Goal: Task Accomplishment & Management: Complete application form

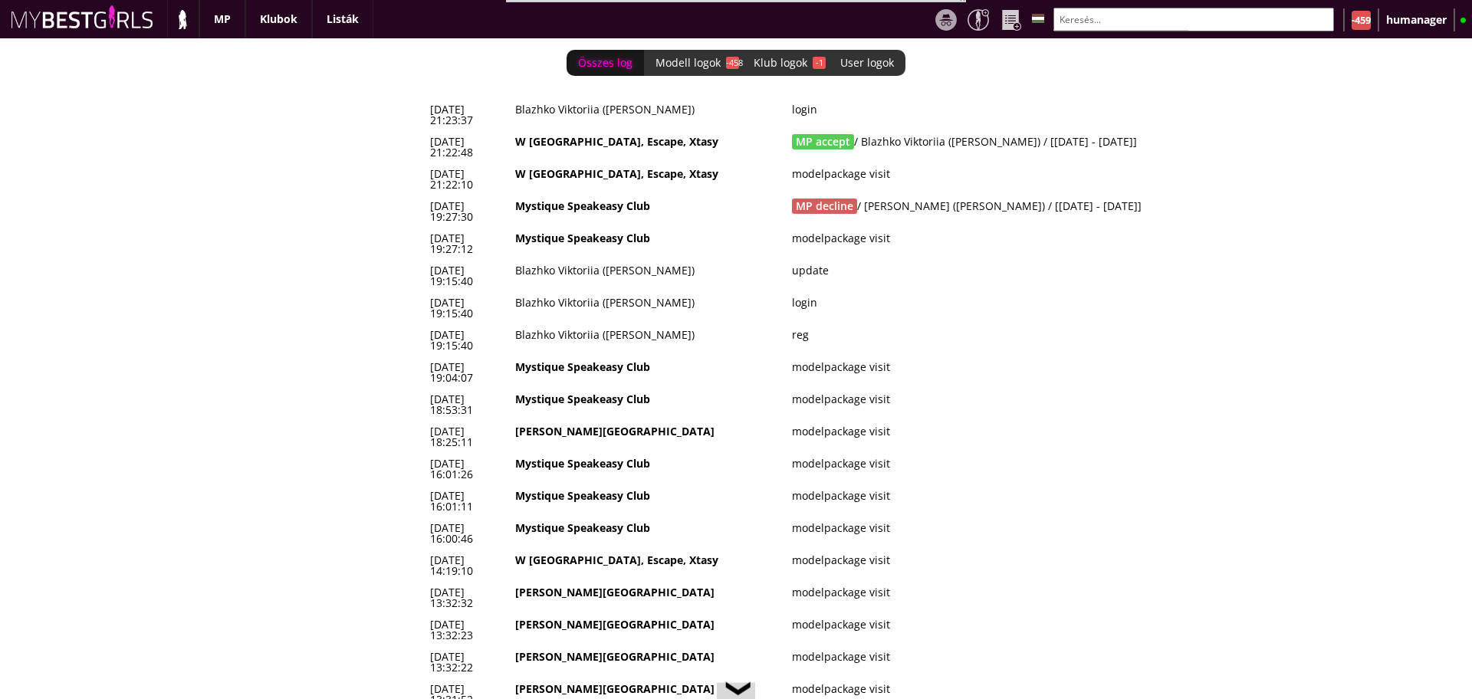
click at [147, 117] on div "Összes log Modell logok -458 Klub logok -1 User logok 0 2025-08-18 21:23:37 Bla…" at bounding box center [736, 368] width 1472 height 661
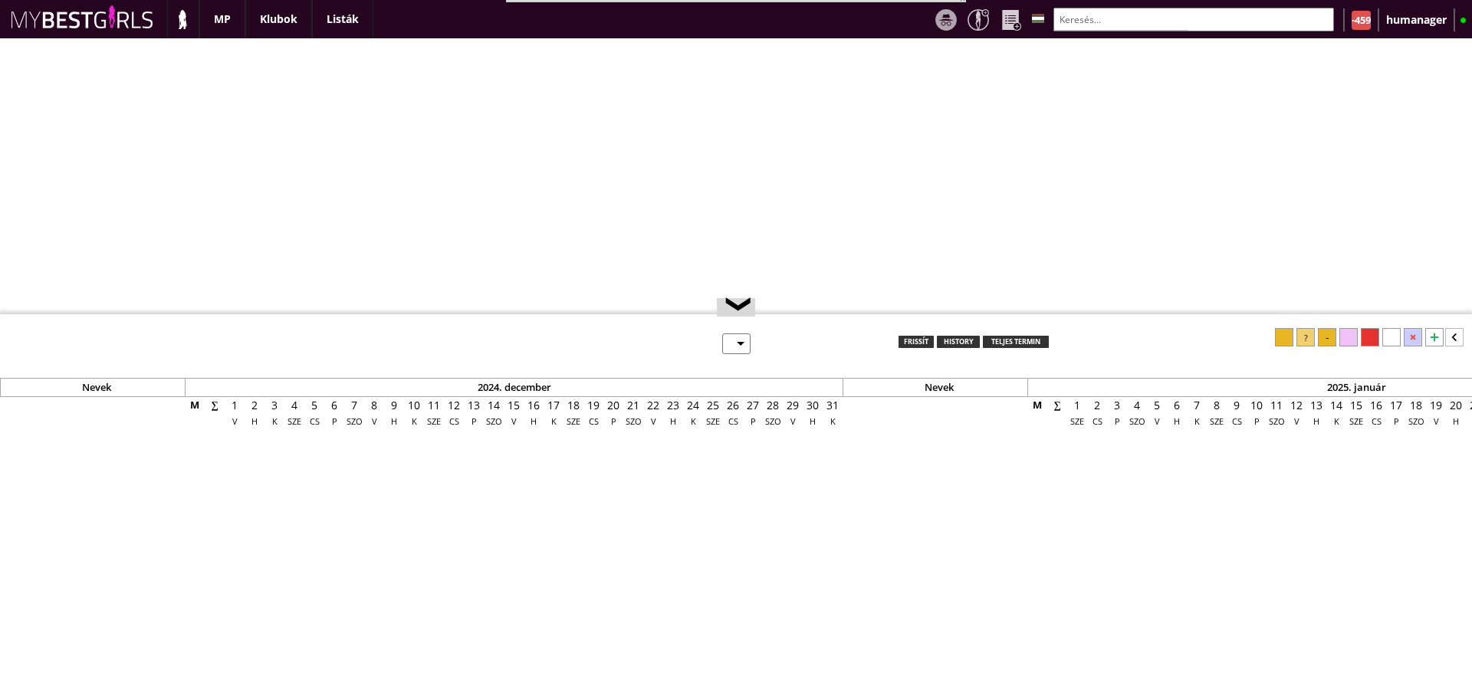
select select "0"
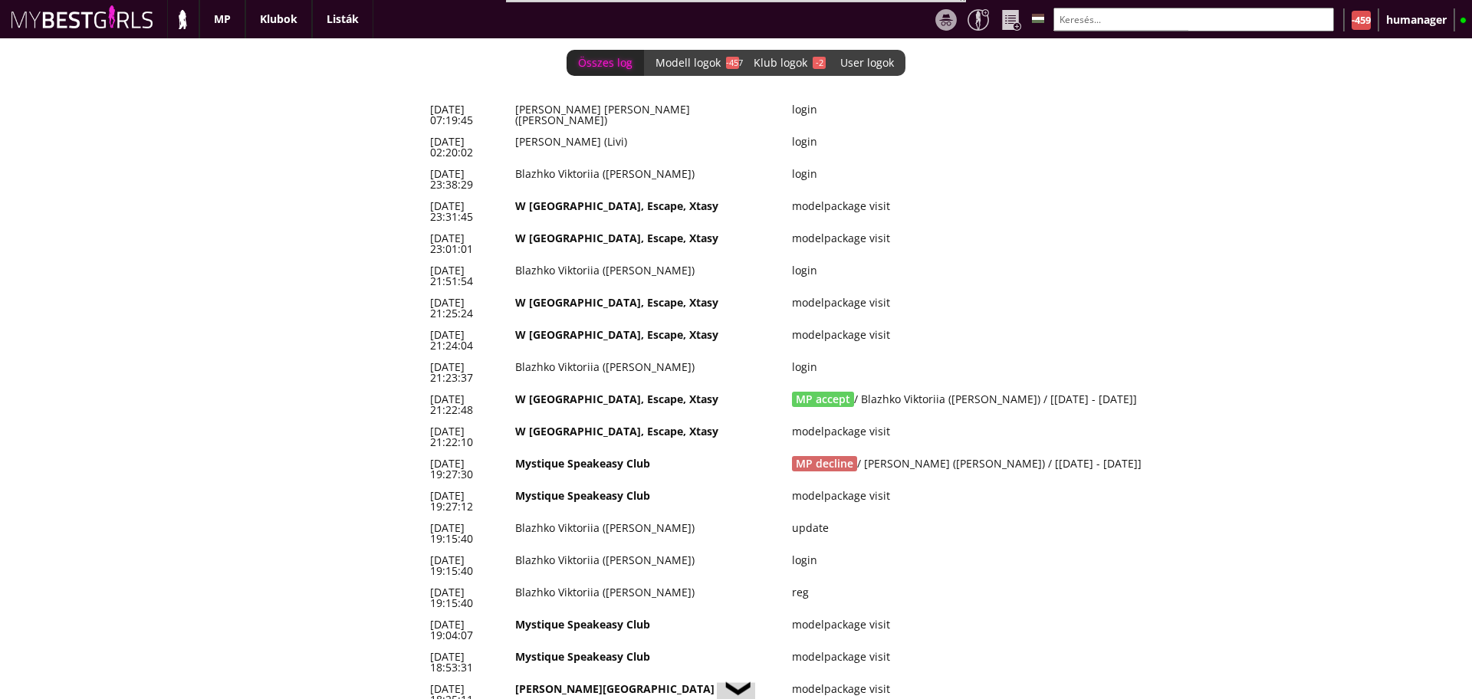
scroll to position [0, 6499]
click at [968, 550] on td "login" at bounding box center [1020, 566] width 467 height 32
click at [613, 389] on td "W [GEOGRAPHIC_DATA], Escape, Xtasy" at bounding box center [648, 405] width 277 height 32
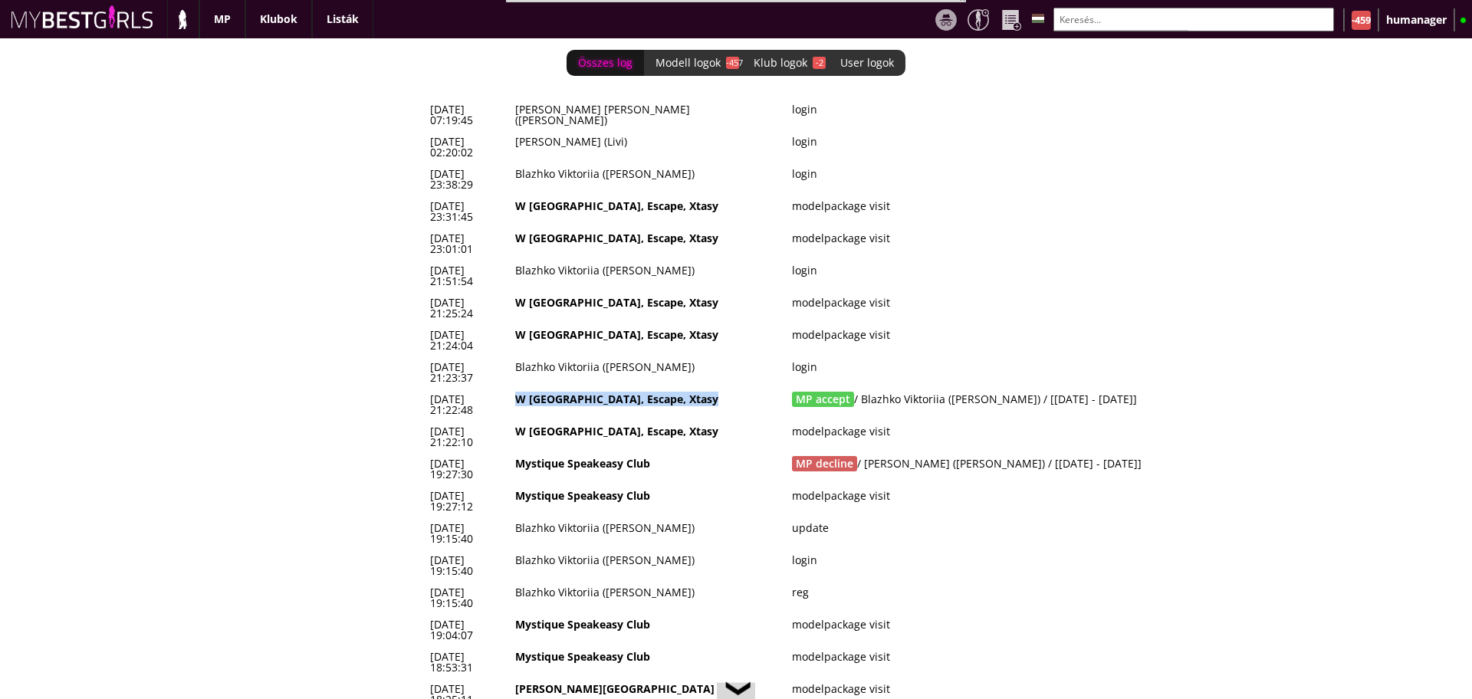
click at [613, 389] on td "W [GEOGRAPHIC_DATA], Escape, Xtasy" at bounding box center [648, 405] width 277 height 32
click at [977, 389] on td "MP accept / Blazhko Viktoriia (Margo) / [2025-08-20 - 2025-09-02]" at bounding box center [1020, 405] width 467 height 32
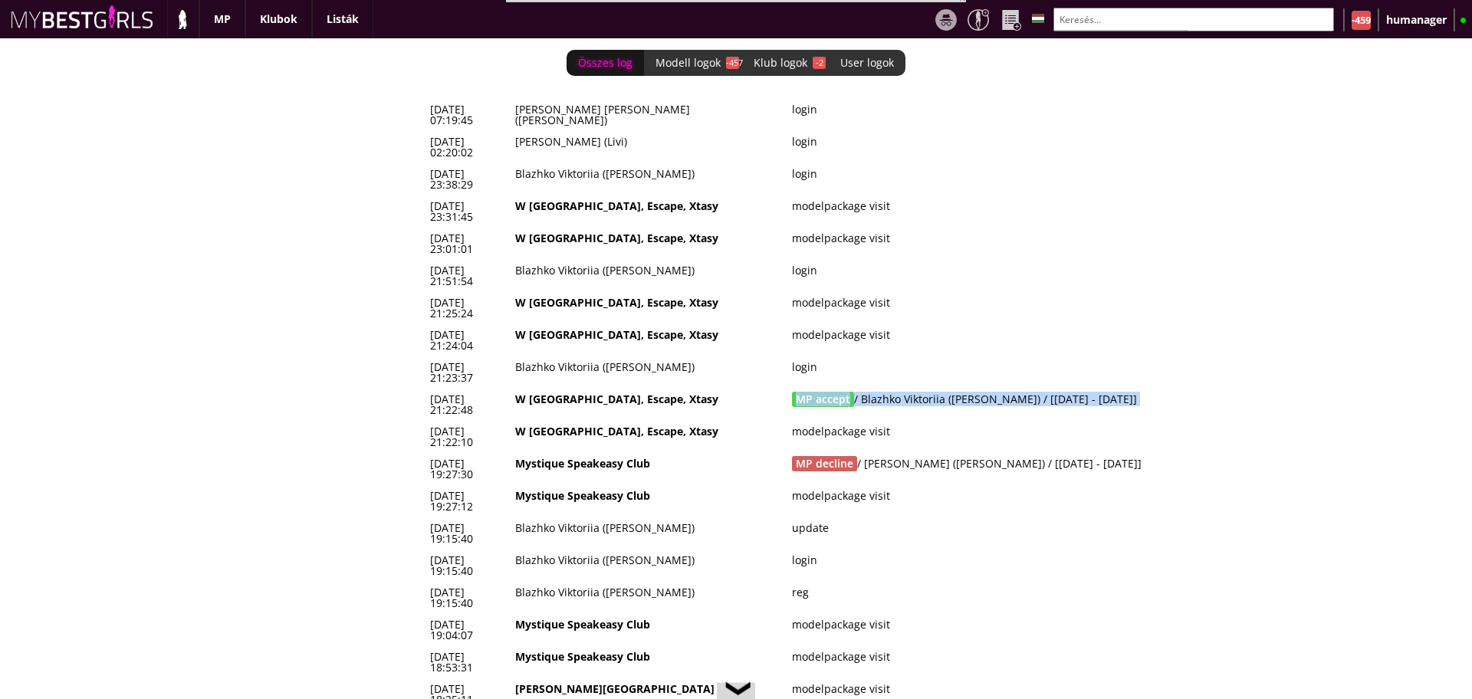
click at [977, 389] on td "MP accept / Blazhko Viktoriia (Margo) / [2025-08-20 - 2025-09-02]" at bounding box center [1020, 405] width 467 height 32
click at [503, 389] on td "2025-08-18 21:22:48" at bounding box center [467, 405] width 85 height 32
click at [575, 389] on td "W [GEOGRAPHIC_DATA], Escape, Xtasy" at bounding box center [648, 405] width 277 height 32
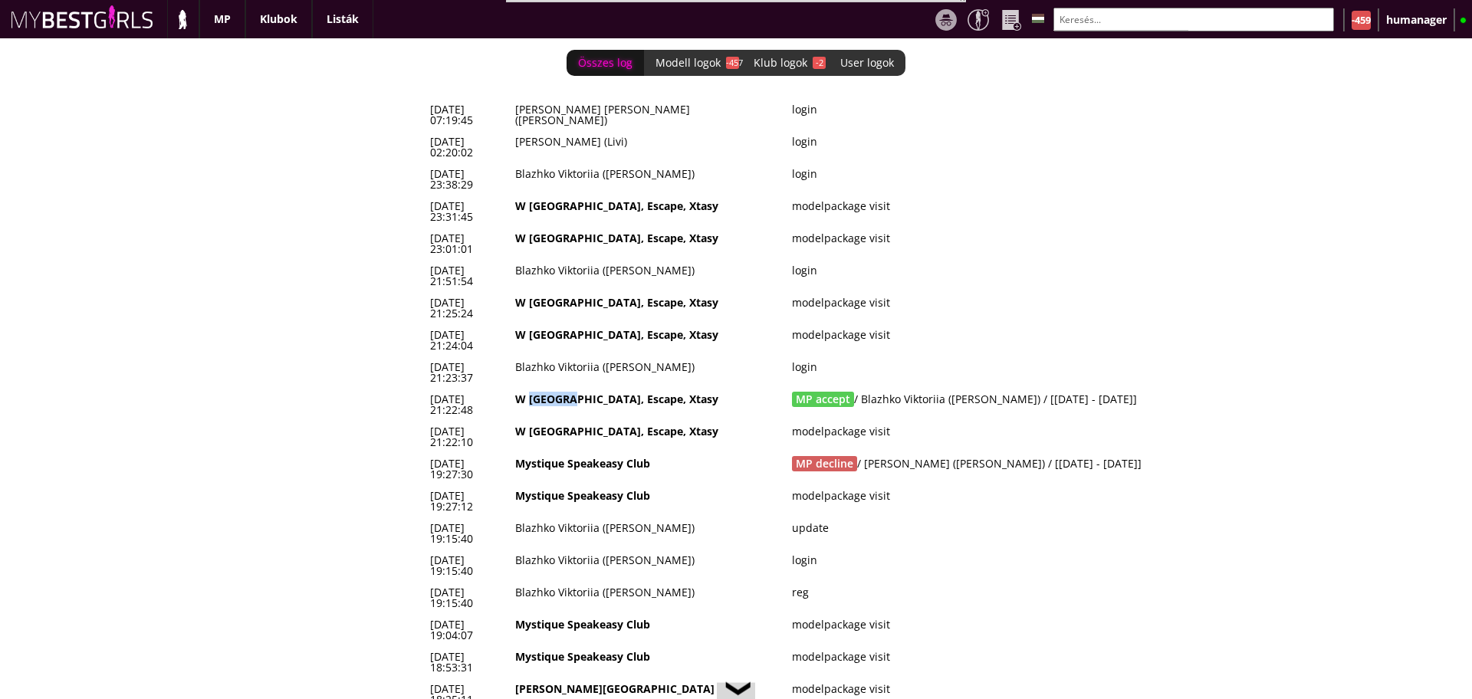
click at [575, 389] on td "W [GEOGRAPHIC_DATA], Escape, Xtasy" at bounding box center [648, 405] width 277 height 32
click at [949, 389] on td "MP accept / Blazhko Viktoriia (Margo) / [2025-08-20 - 2025-09-02]" at bounding box center [1020, 405] width 467 height 32
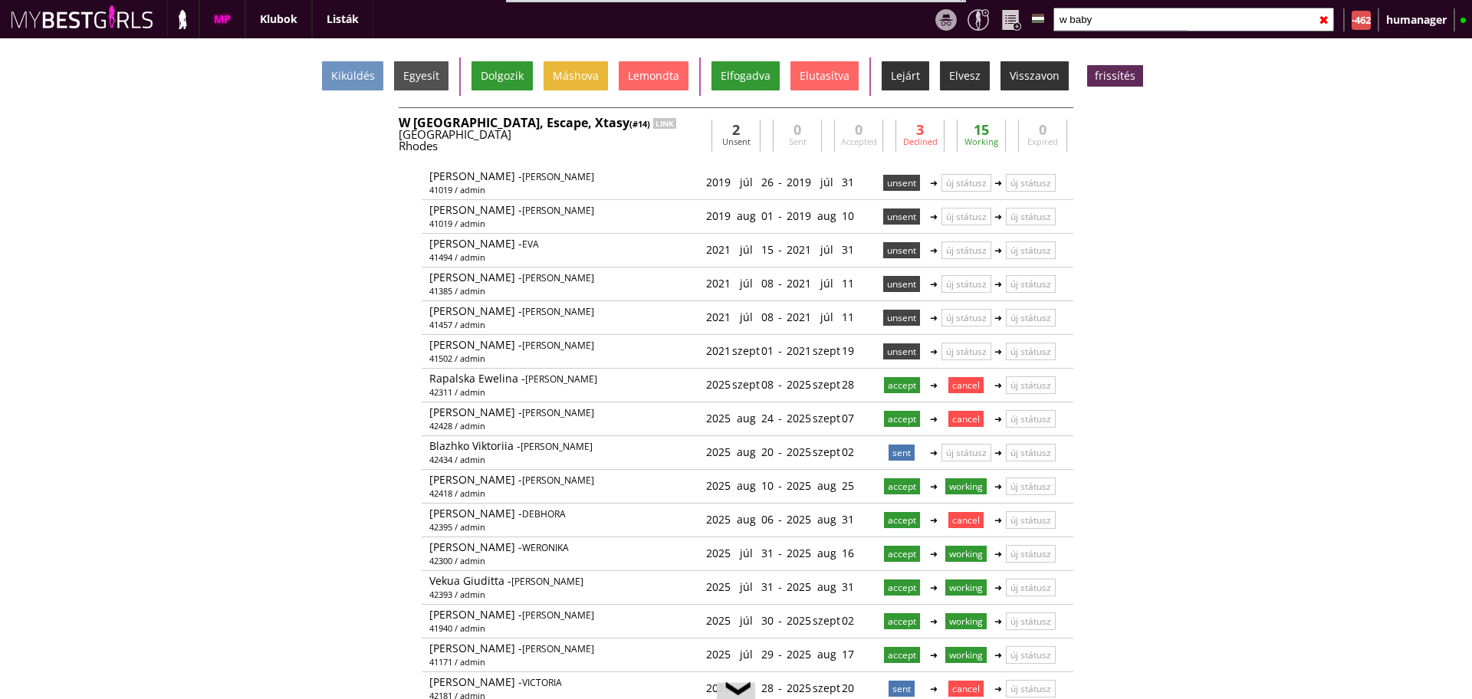
scroll to position [34, 0]
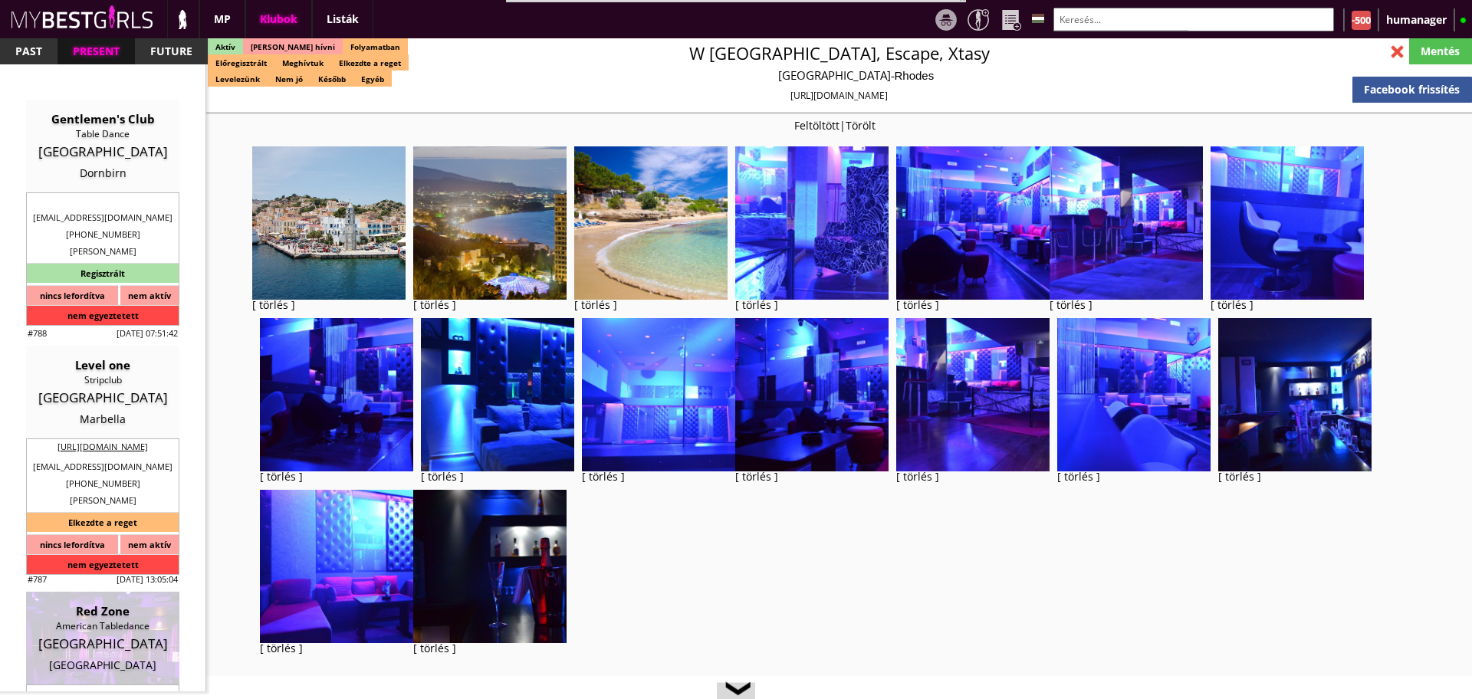
select select "343"
select select "reg"
select select "0"
select select "house"
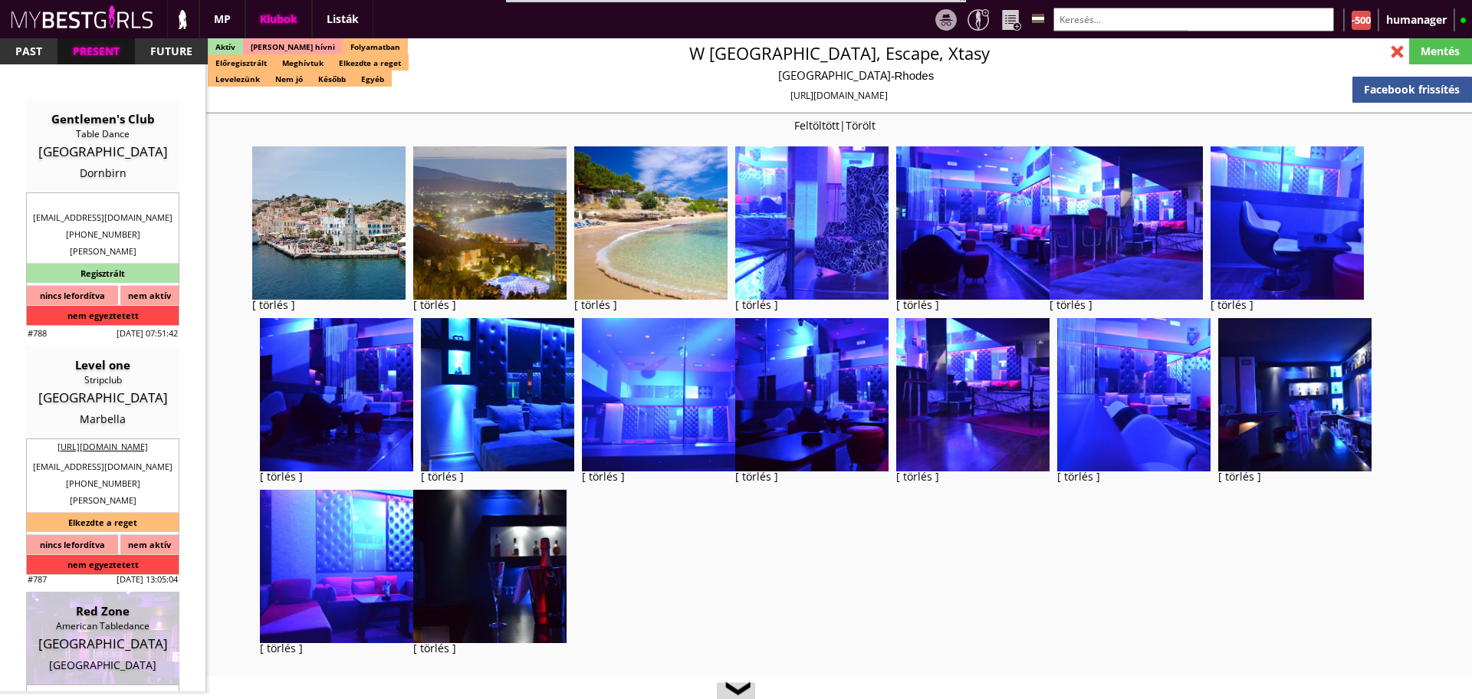
select select "0"
select select "weekly"
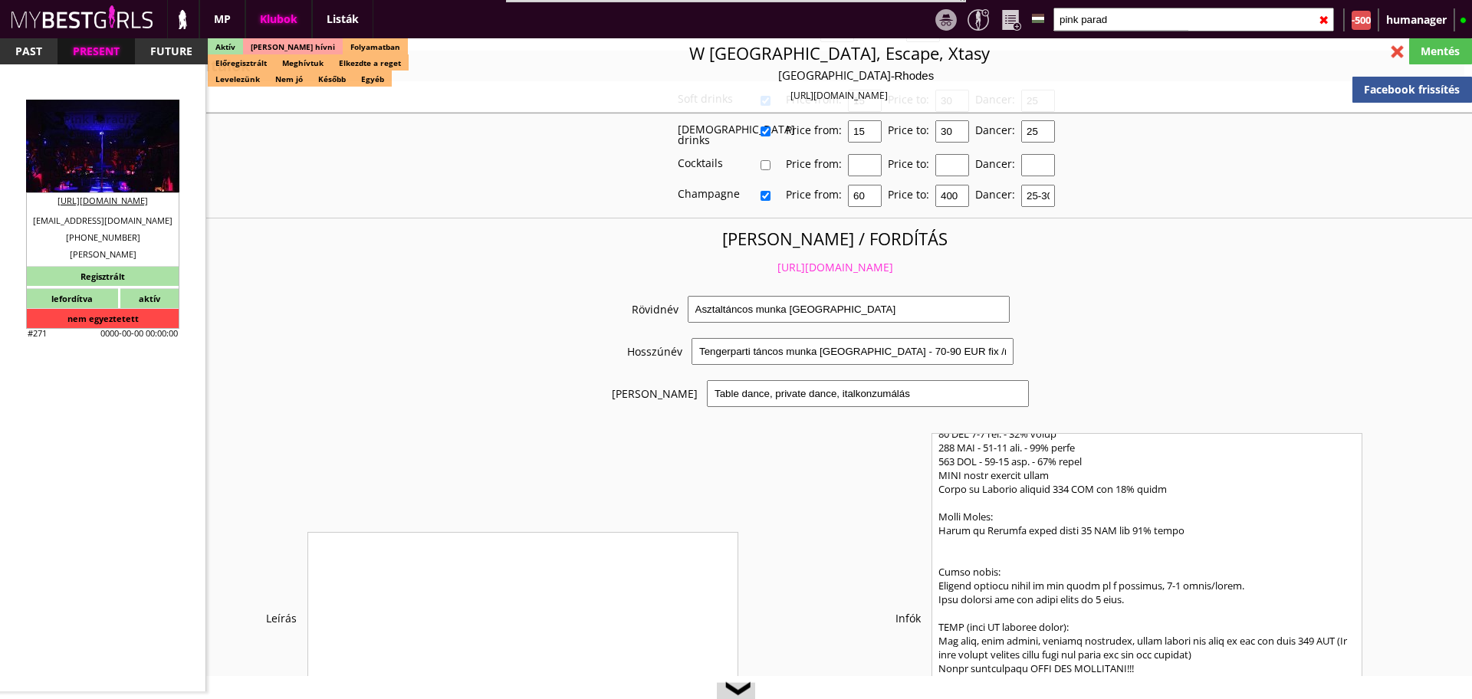
type input "pink parad"
click at [98, 130] on div "Striptease club" at bounding box center [103, 134] width 130 height 15
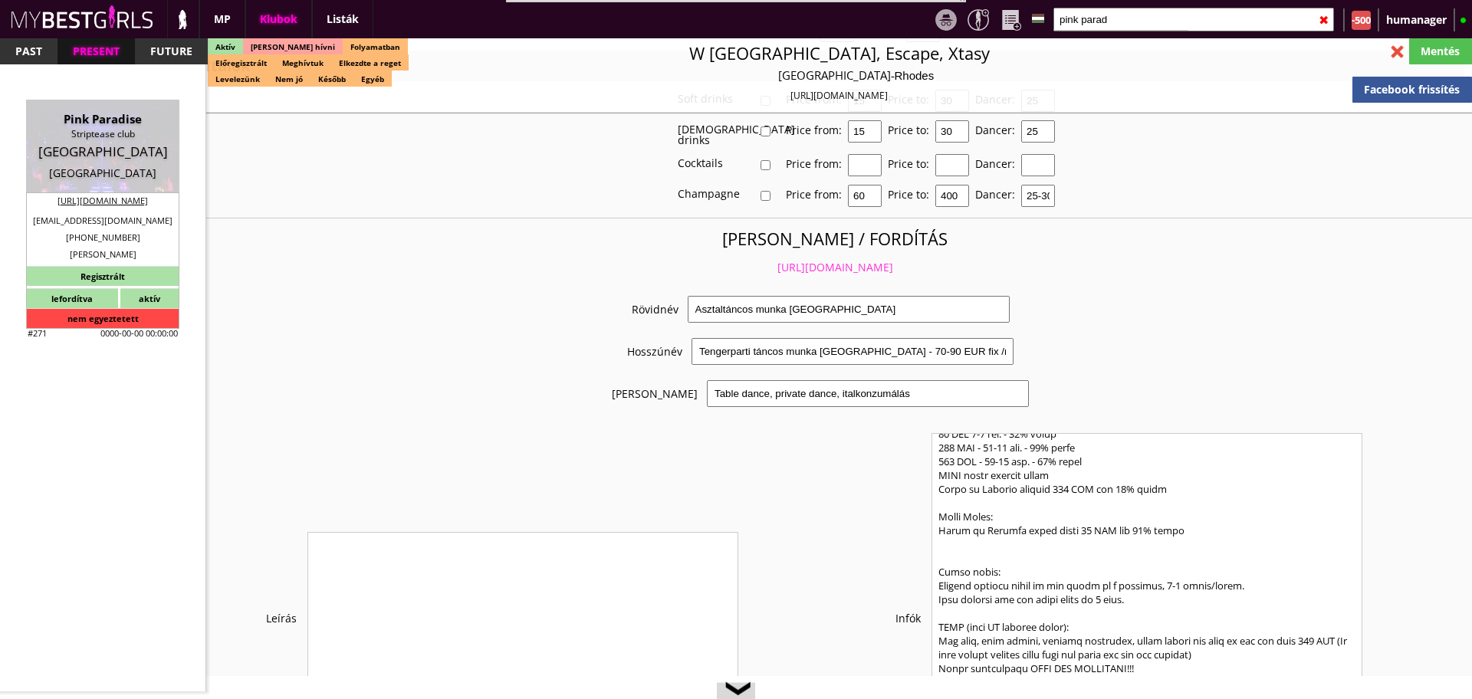
type input "Paris"
checkbox input "false"
type textarea "Ez volt nekün számlázási címnek megadva: EURL Ponthieu 36 FR07443096839 75008 P…"
type input "15.00"
type input "EUR"
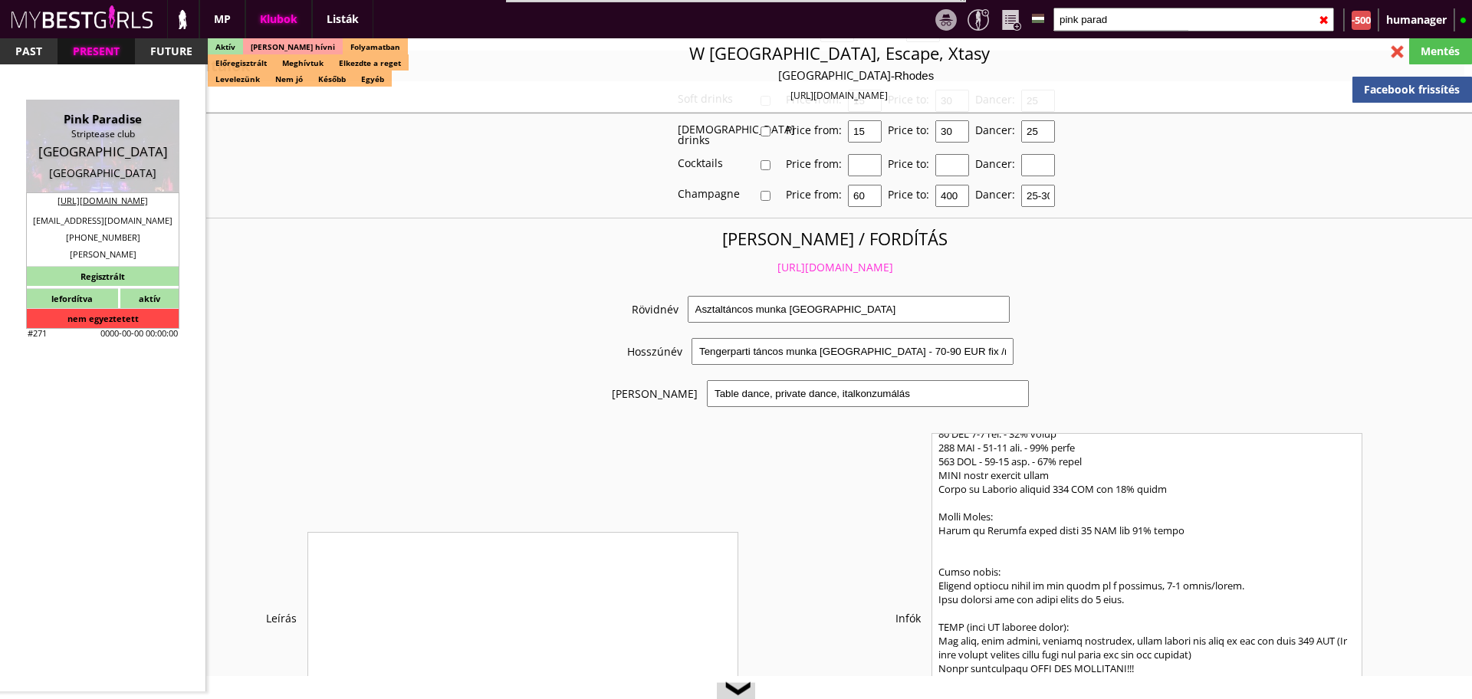
type input "Pink Paradise"
type input "Striptease club"
type input "75008"
type input "36 rue de ponthieu"
type input "+33"
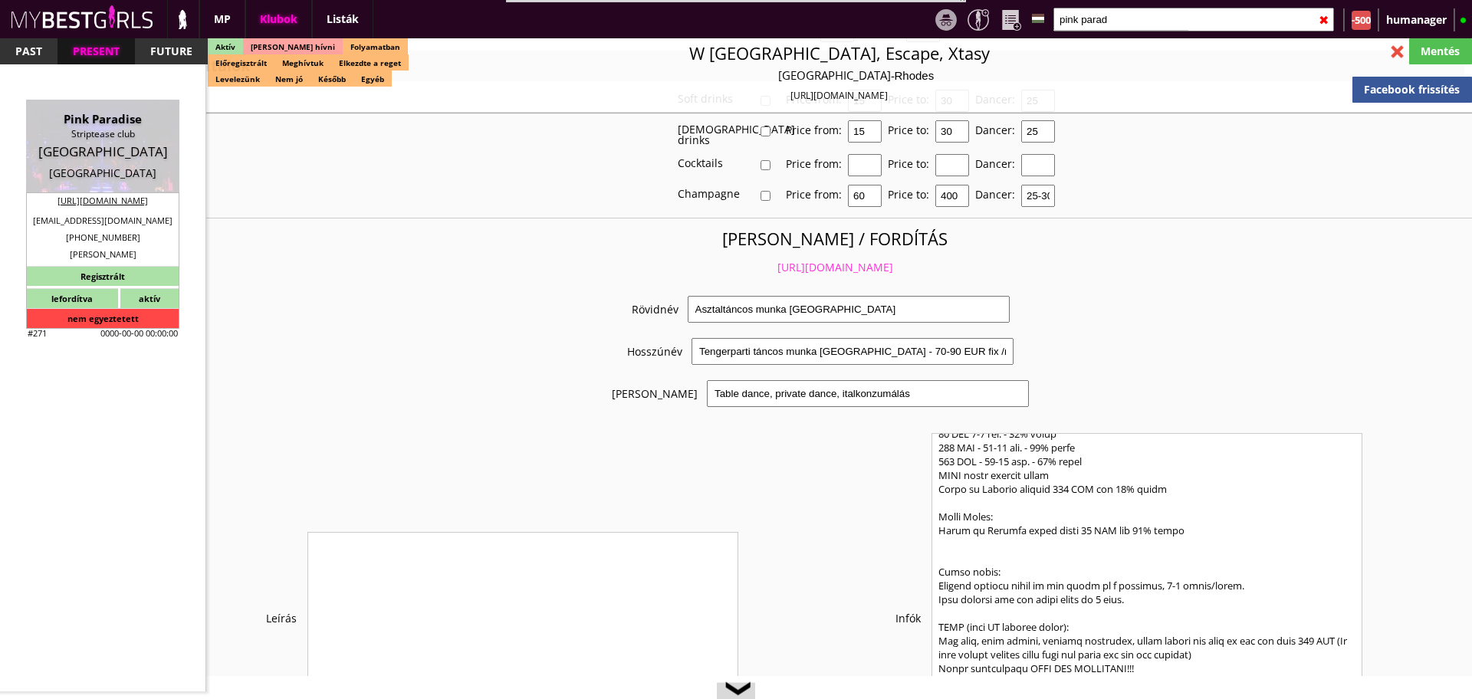
type input "0153758754"
type input "+33640799726"
type input "events@pinkparadise.fr"
type input "http://pinkparadise.fr/"
type textarea "SARL PONTHIEU 36 FR07443096839 75008 Paris 36 rue de Ponthieu"
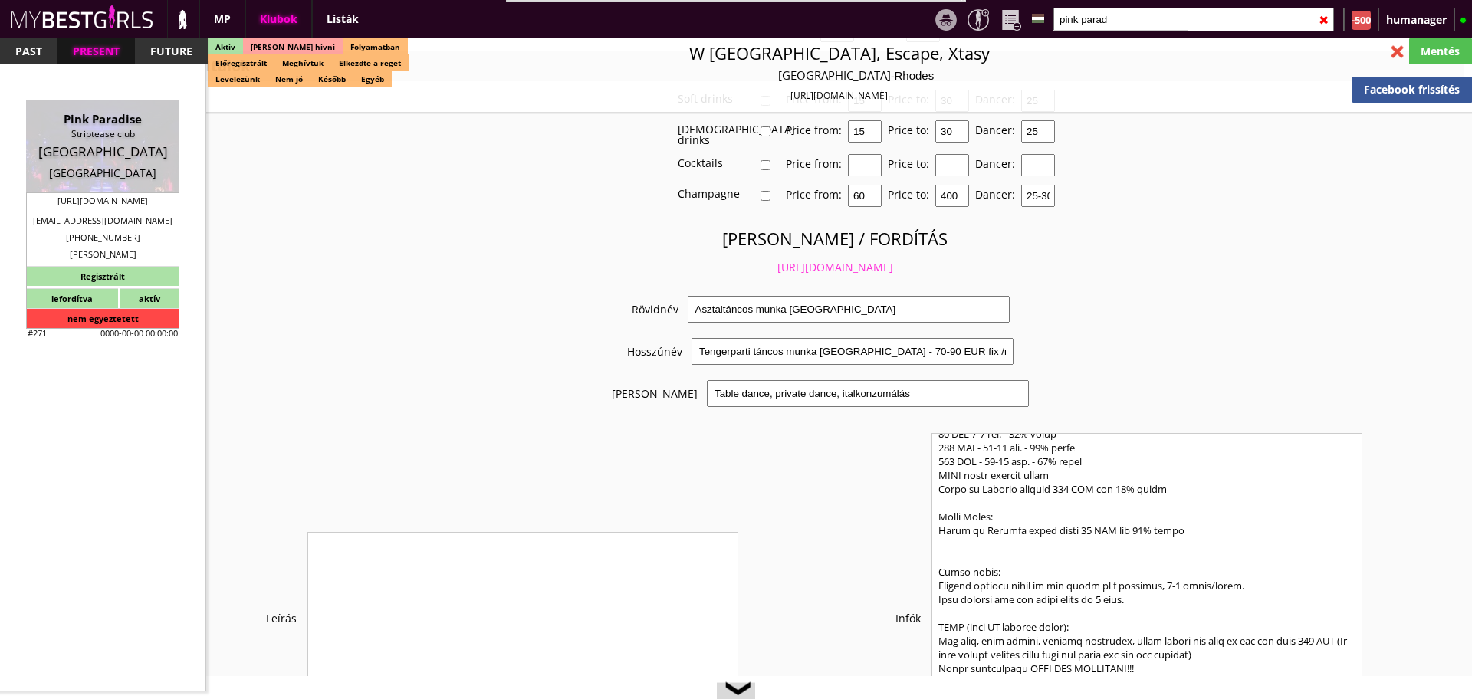
type input "SARL PONTHIEU 36"
type input "FR07443096839"
type input "75008"
type input "Paris"
type input "36 rue de Ponthieu"
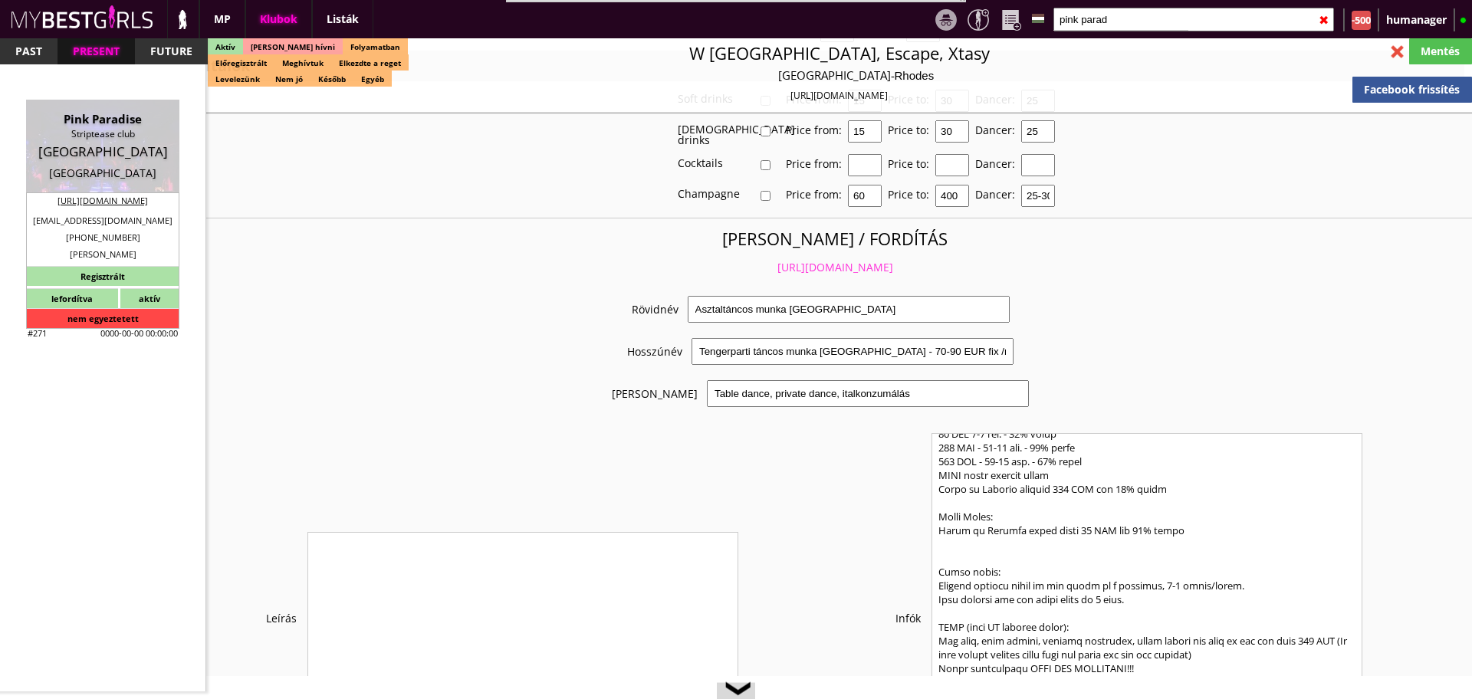
type input "[PERSON_NAME]"
type input "Atik"
type input "33"
type input "640799727"
type input "compta@pinkparadise.fr"
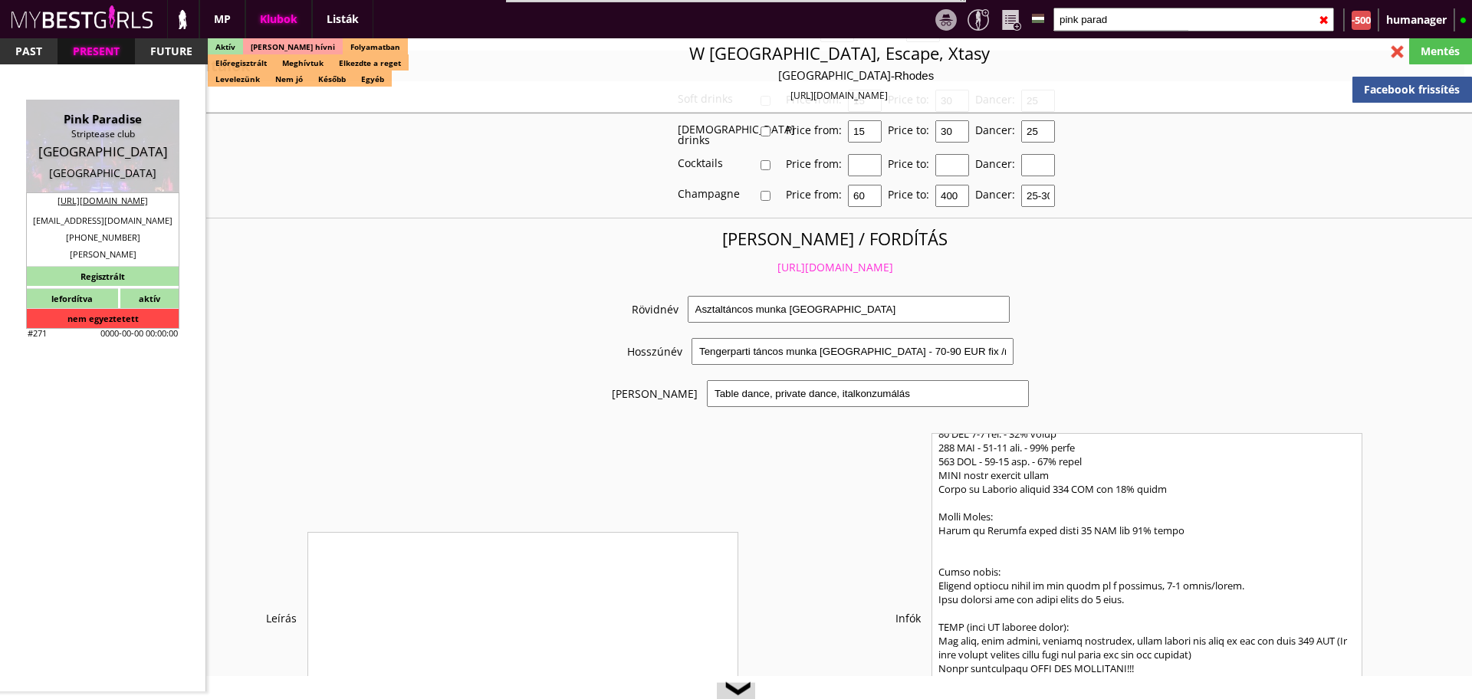
type input "Simon"
type input "Cook"
type input "33"
type input "619249700"
type input "casting@pinkparadise.fr"
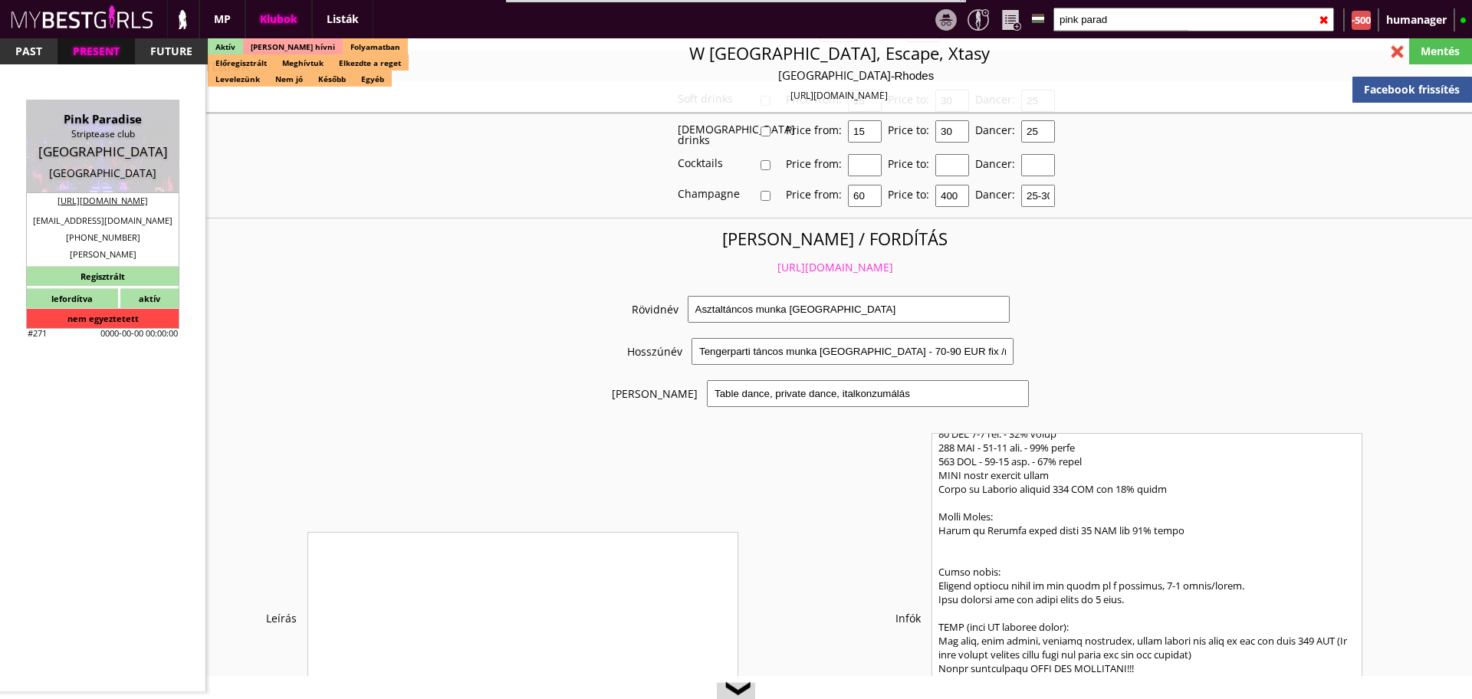
type textarea "Zoé Beau"
type input "25"
type input "5"
type input "6"
select select "months"
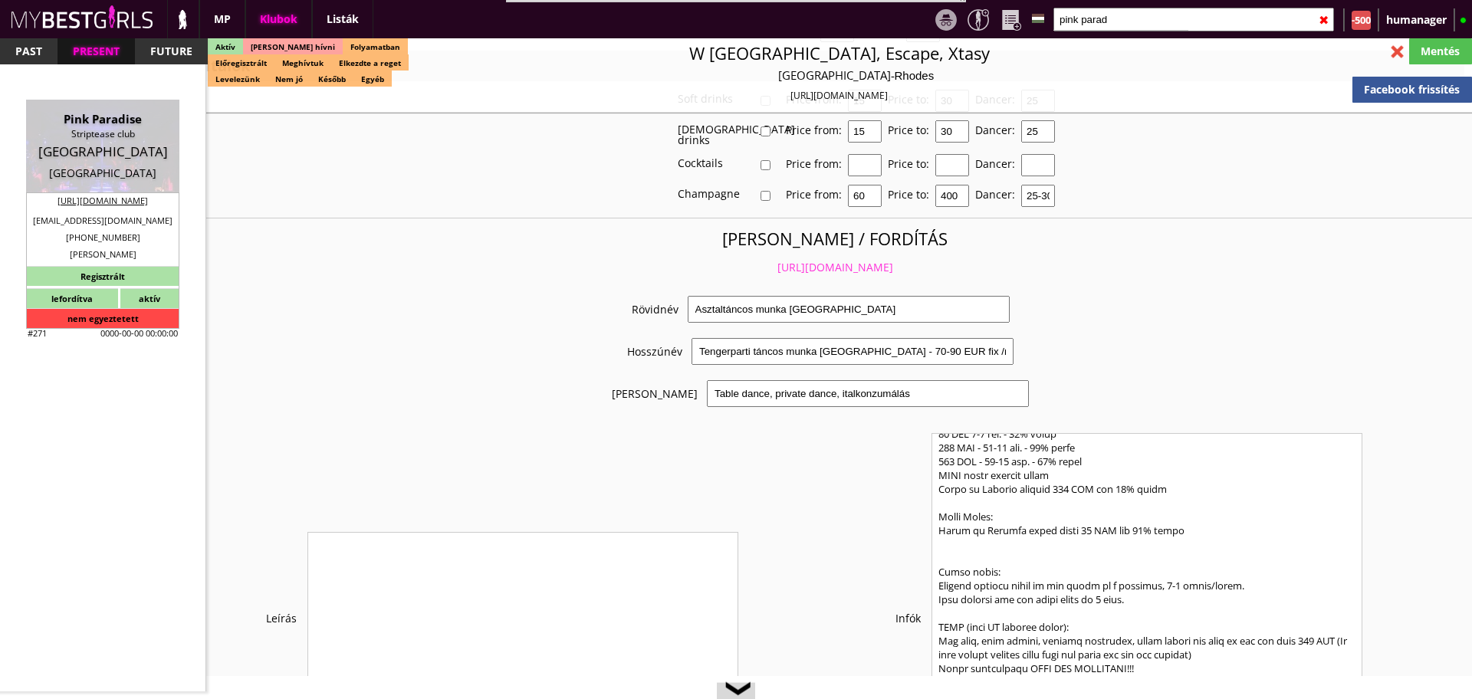
type input "2"
select select "weeks"
select select "apartmant"
type input "30.00"
type input "4"
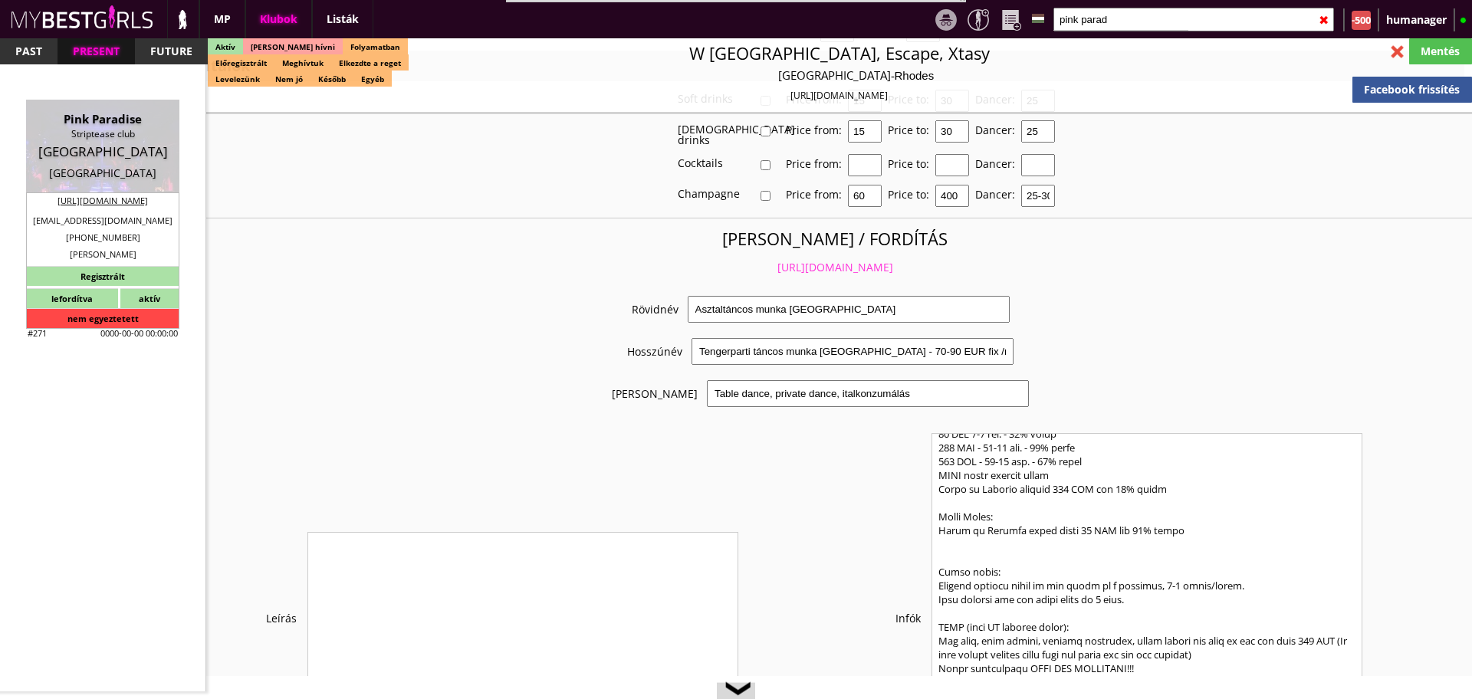
checkbox input "true"
checkbox input "false"
checkbox input "true"
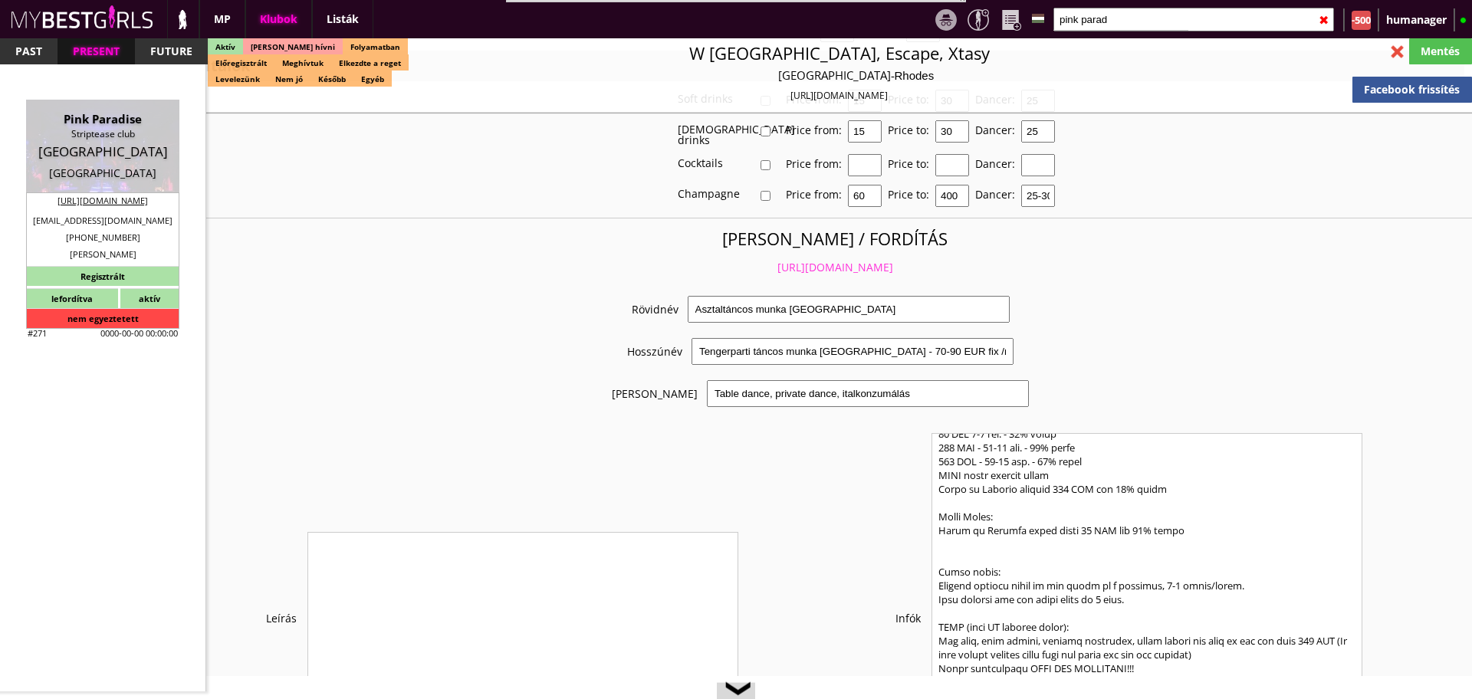
checkbox input "true"
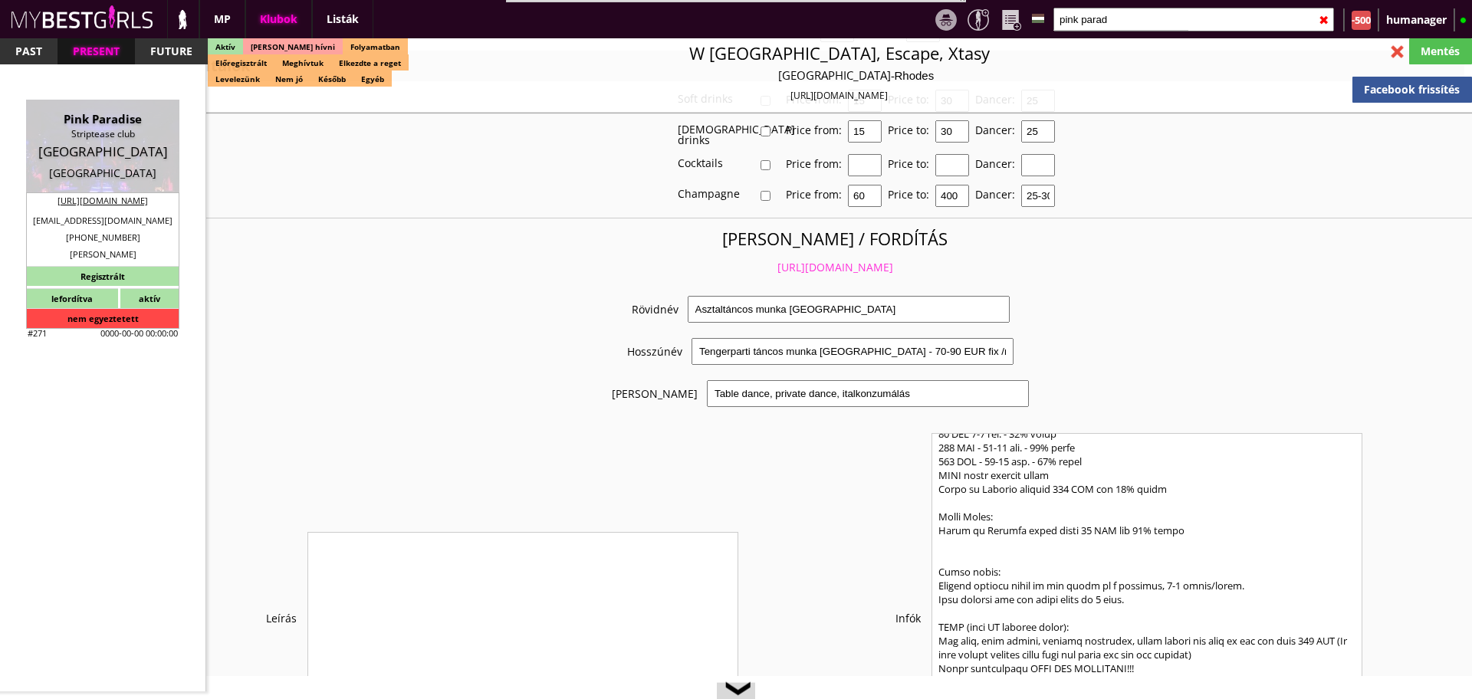
checkbox input "true"
type input "7"
checkbox input "true"
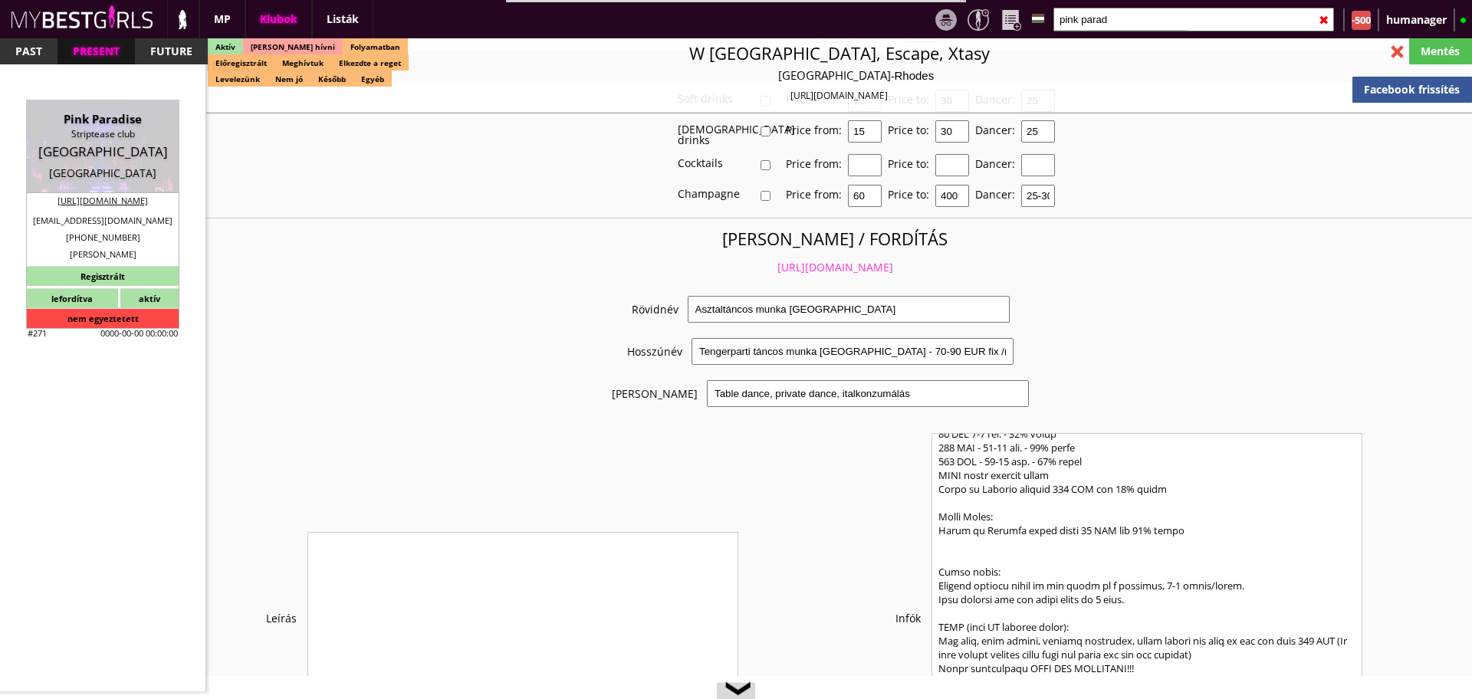
type input "3-5"
type input "3"
type input "3.000-10.000"
type input "0.00"
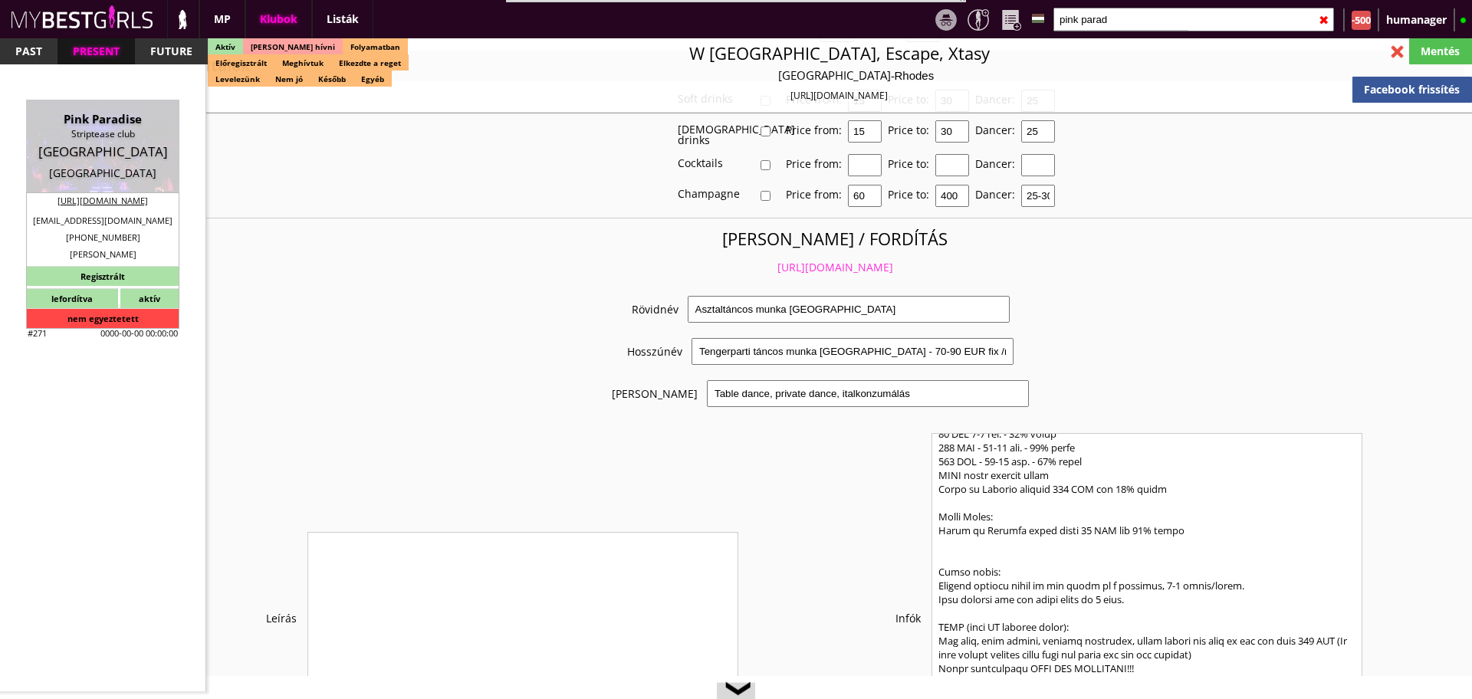
select select "last day"
checkbox input "true"
type input "100%"
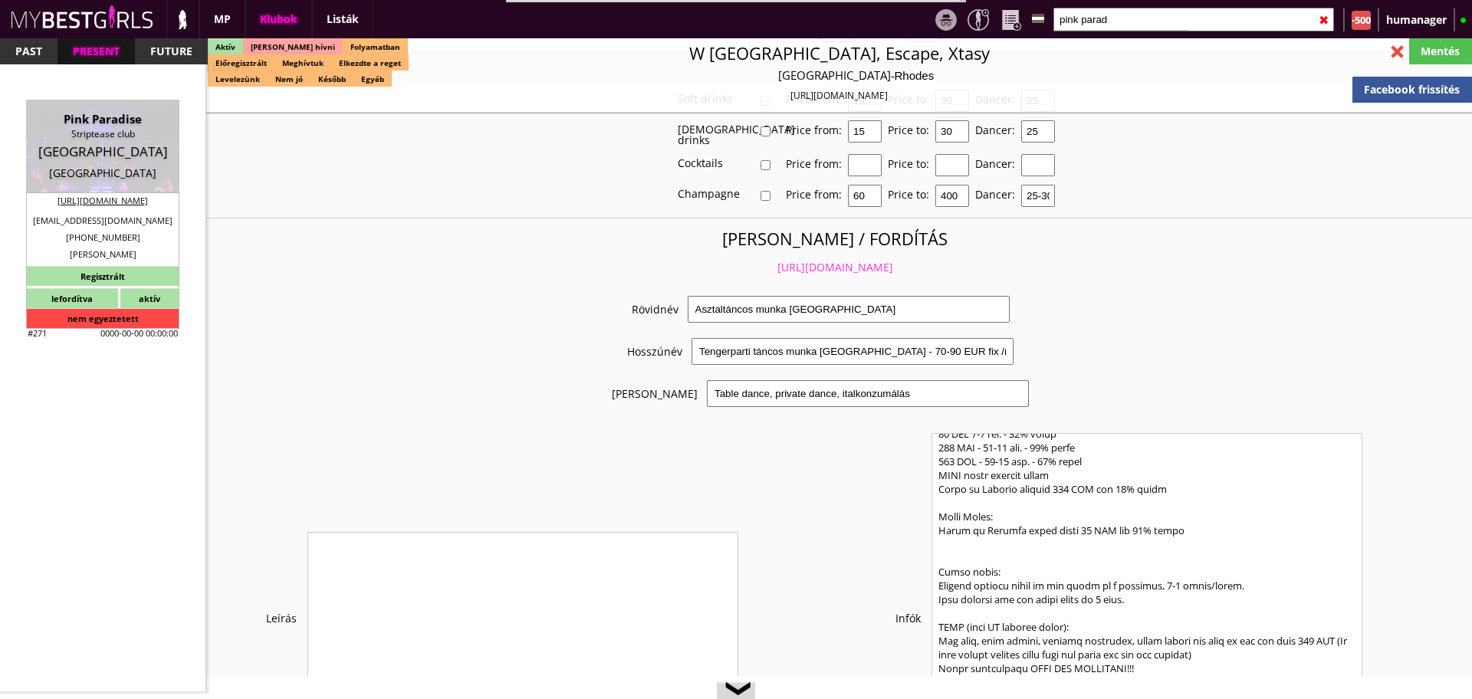
checkbox input "true"
type input "100%"
checkbox input "true"
type input "35"
type input "10"
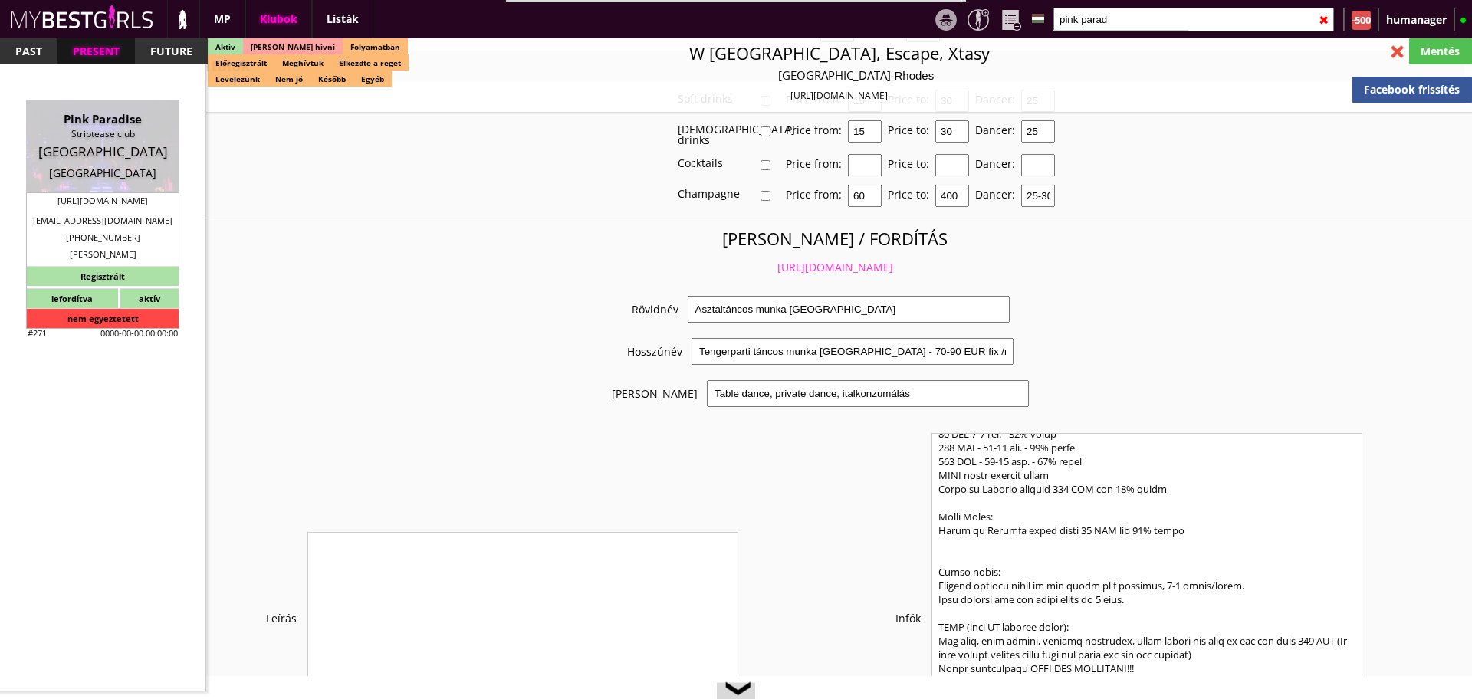
checkbox input "true"
type input "70"
type input "20"
checkbox input "false"
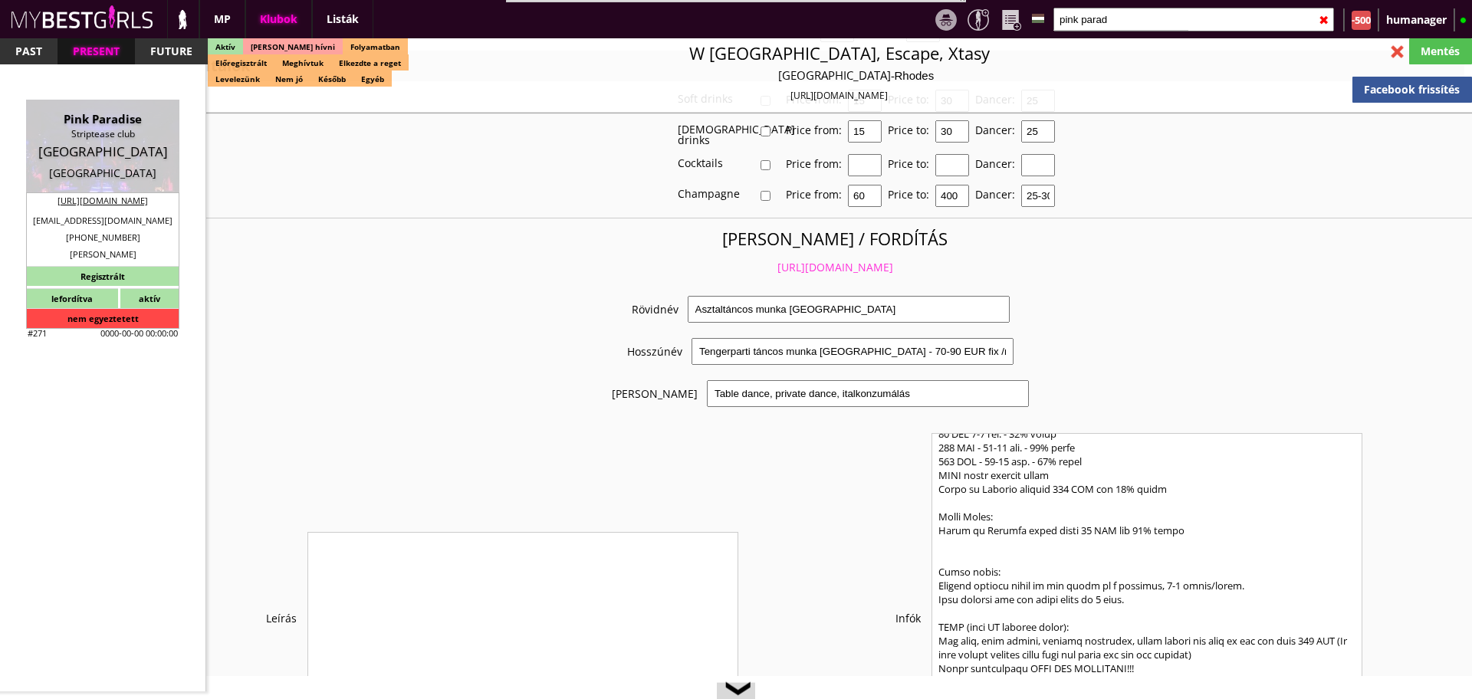
checkbox input "false"
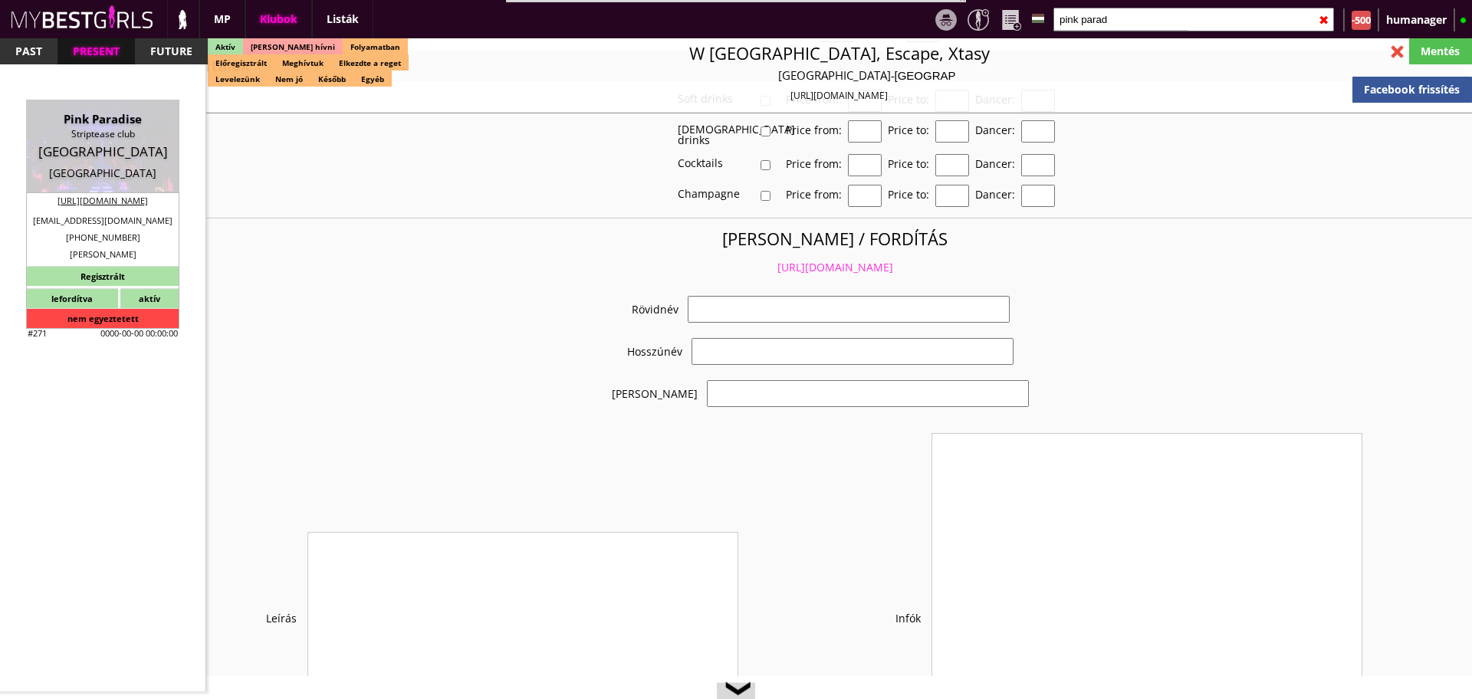
select select "compta@pinkparadise.fr"
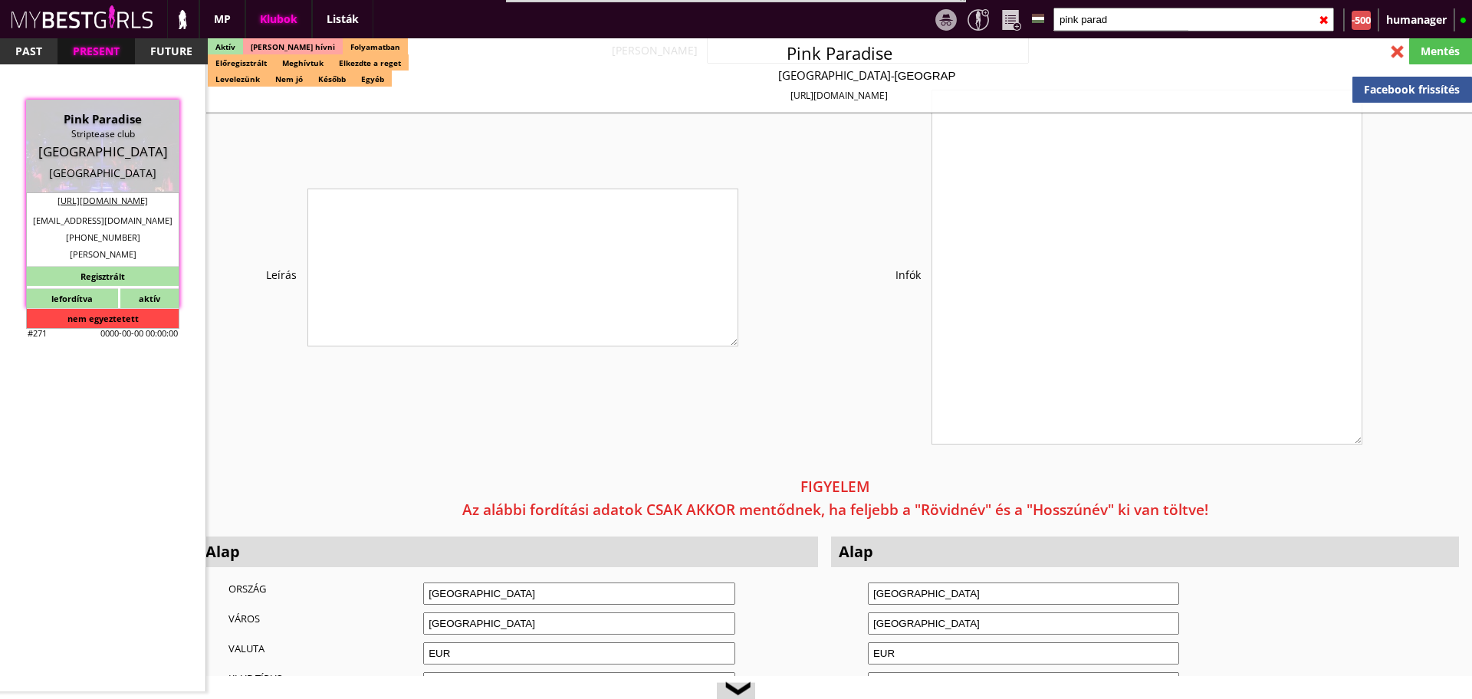
checkbox input "true"
type input "Táncosmunka Párizsban"
type input "Profi hely Párizs szívében! Csak tánc, semmi pia ;)"
type input "(FULL INFO ÉS CLUB RULES LENT, AZ ANGOL LEÍRÁSBAN) Stage dance, table dance, pr…"
type textarea "Paris, France CLUB PROGRAM: Dancers are required to work a minimum of 5 days pe…"
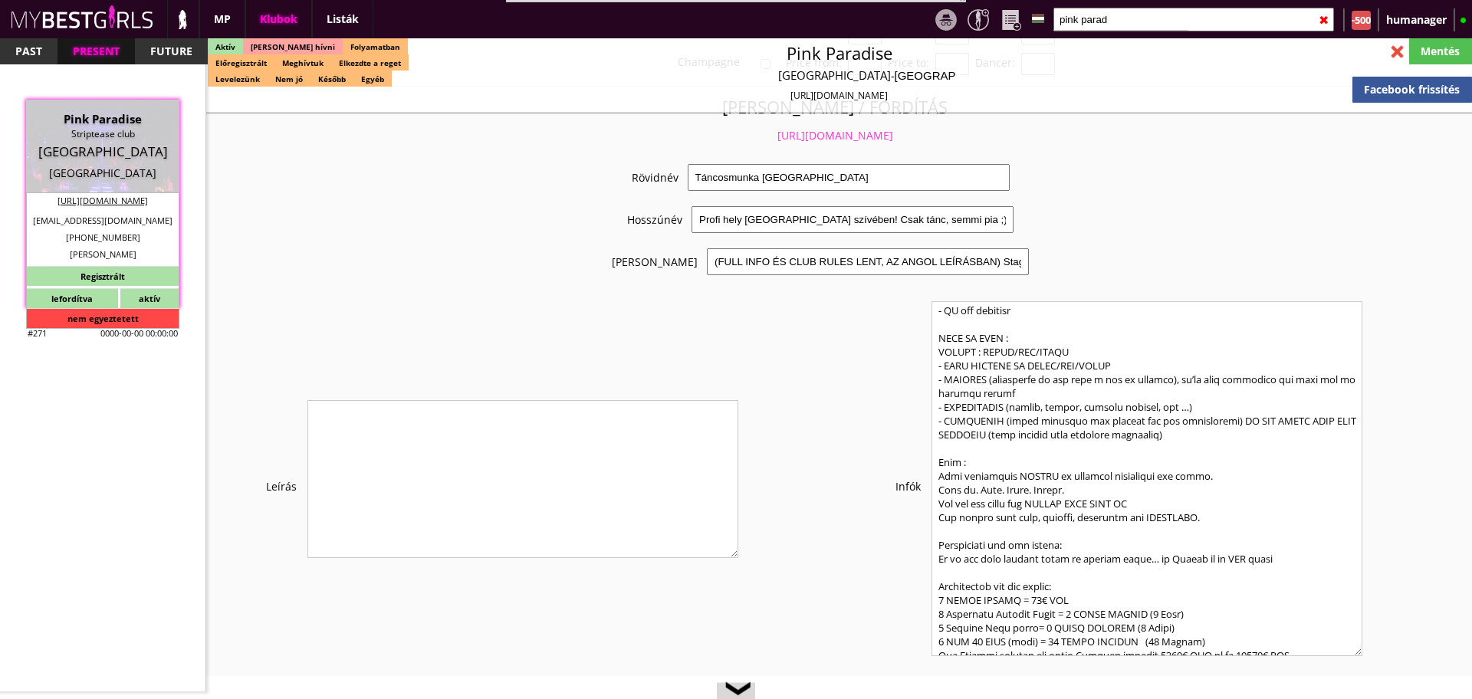
scroll to position [1091, 0]
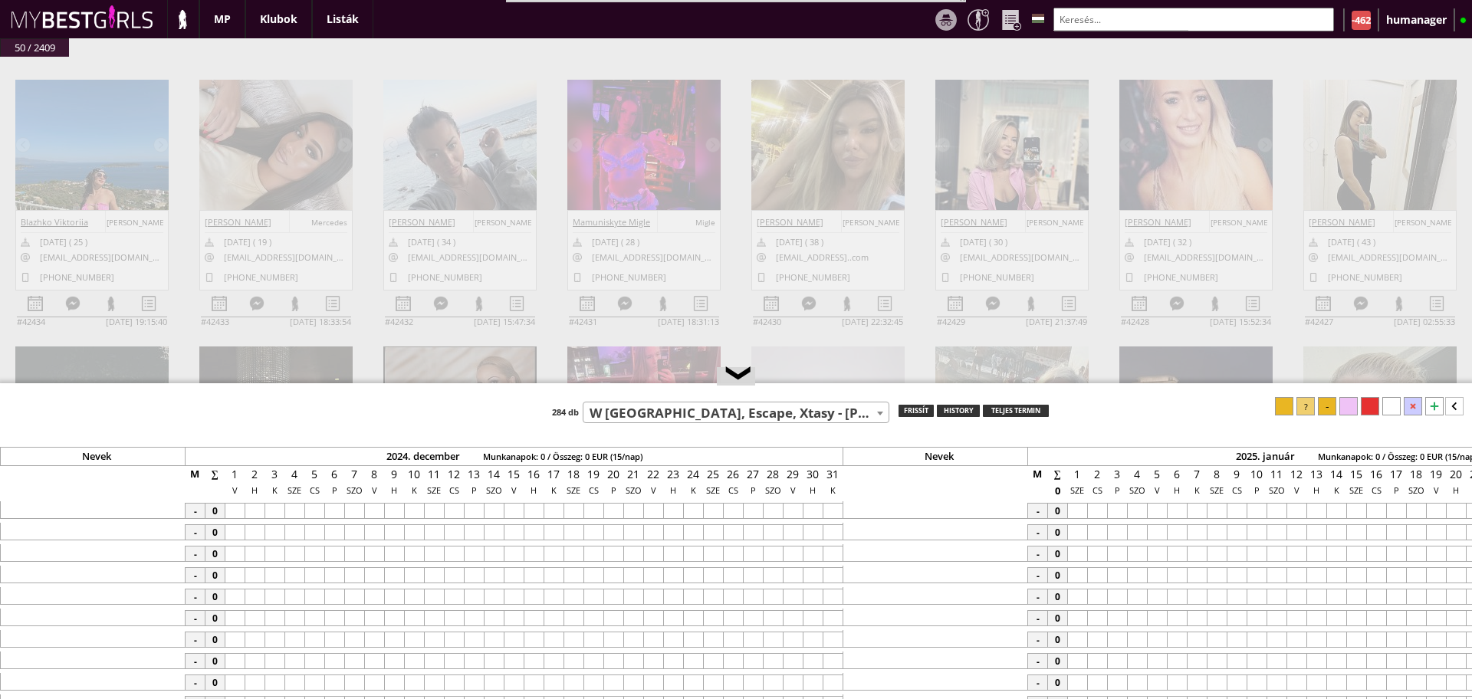
select select "14"
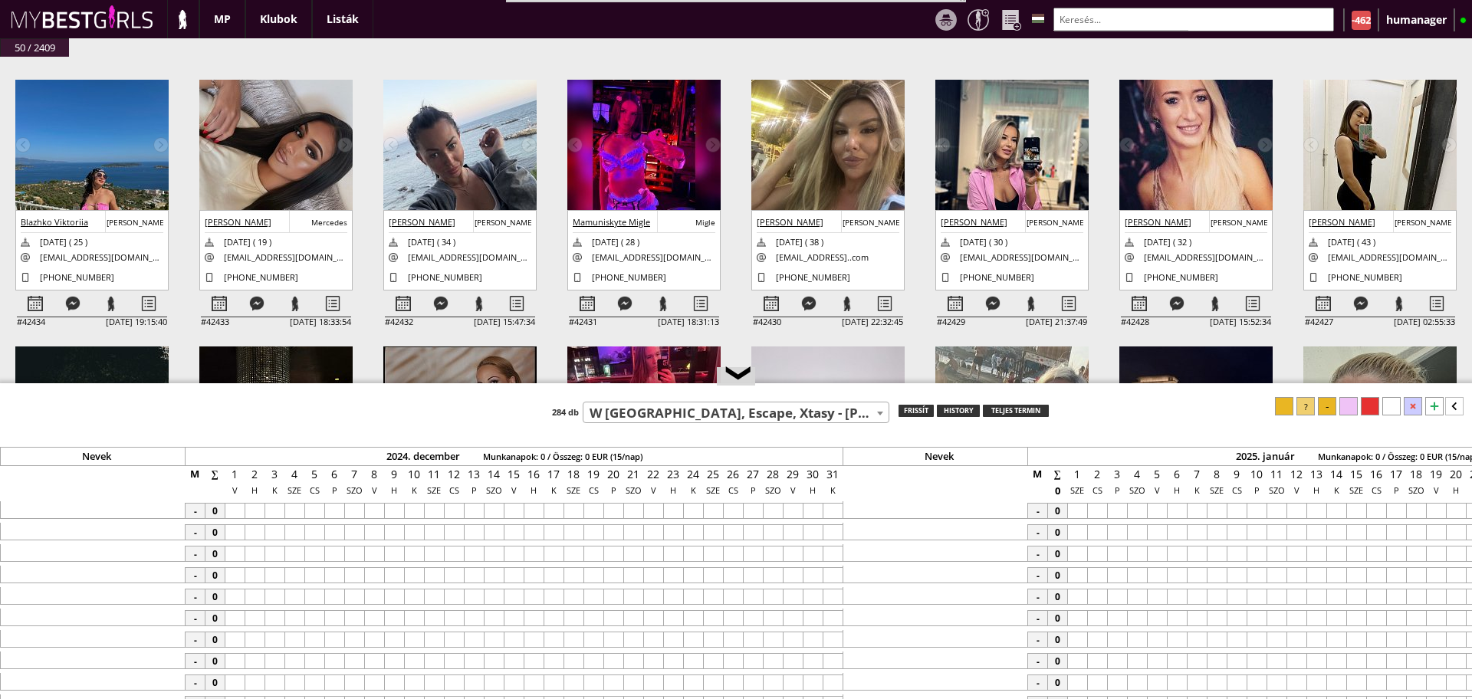
scroll to position [0, 7060]
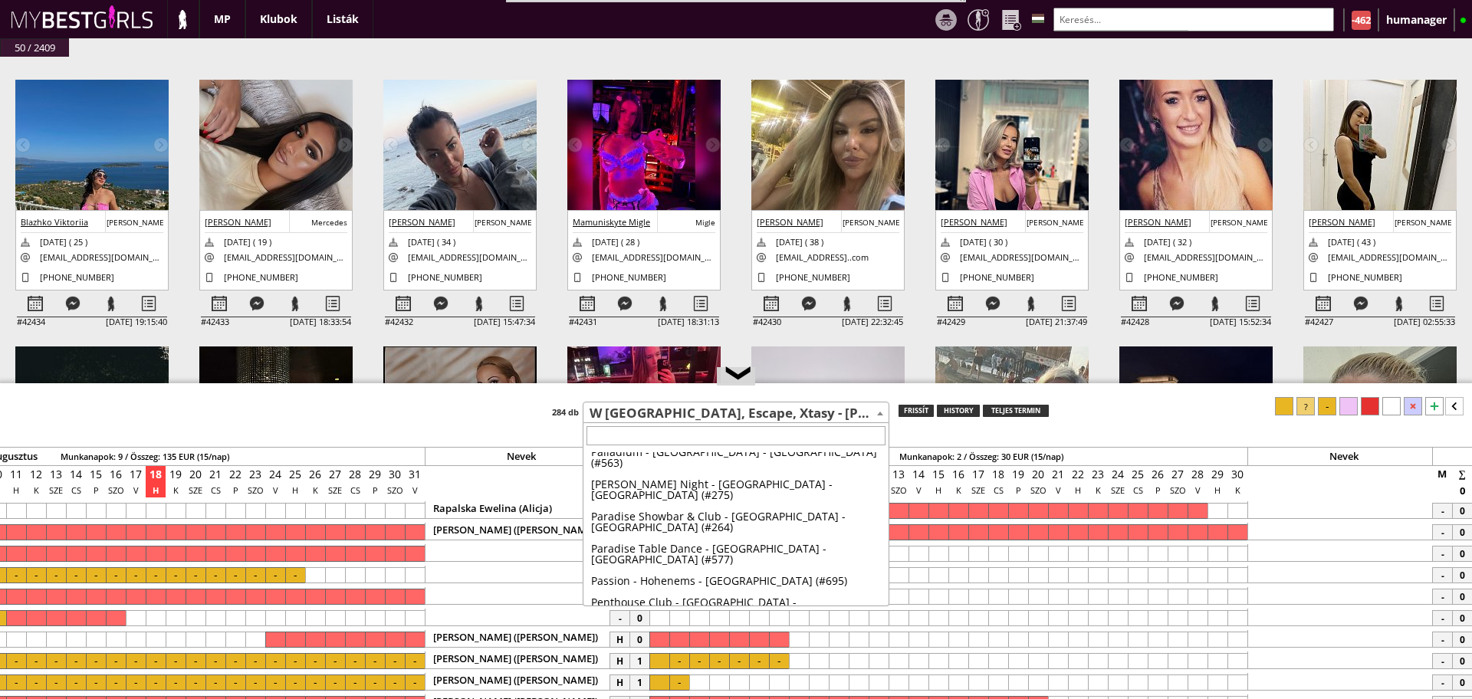
click at [713, 410] on span "W [GEOGRAPHIC_DATA], Escape, Xtasy - [PERSON_NAME] - [GEOGRAPHIC_DATA] (#14)" at bounding box center [736, 413] width 305 height 21
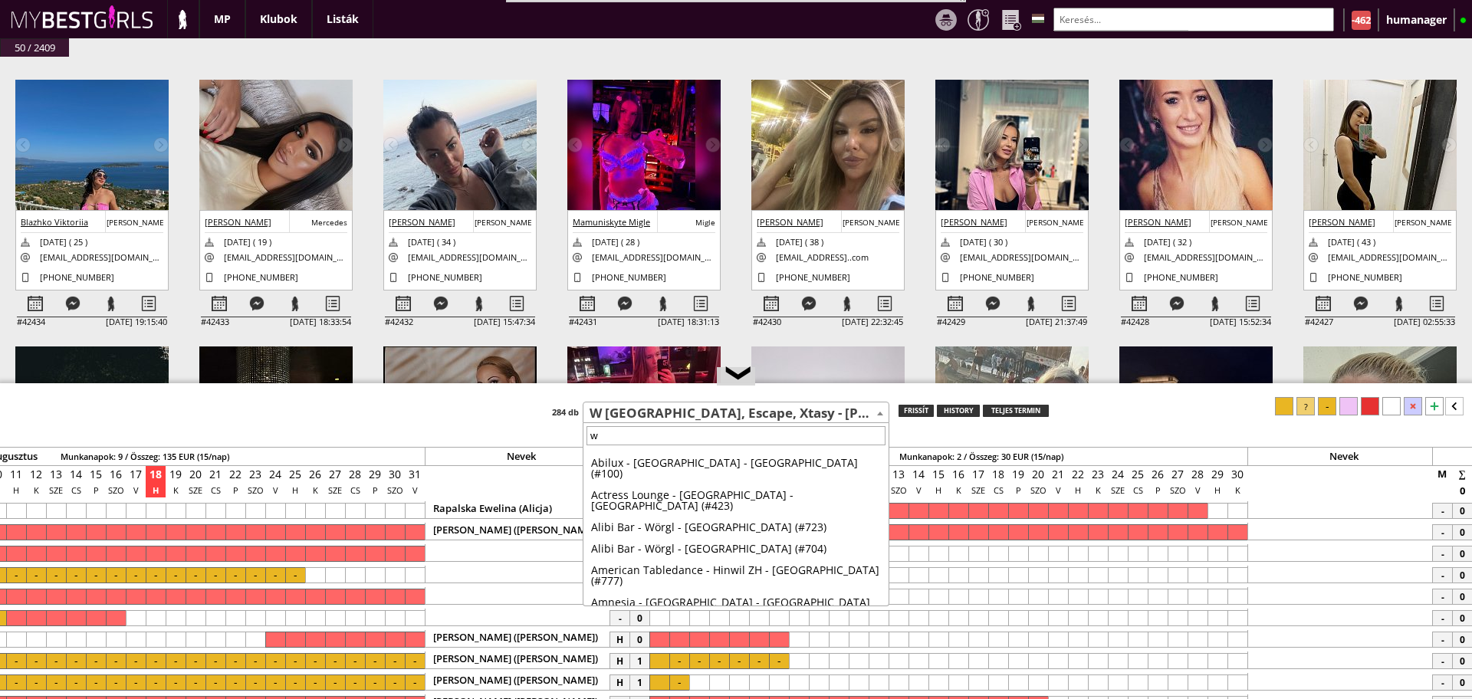
type input "w b"
